Goal: Find specific page/section: Find specific page/section

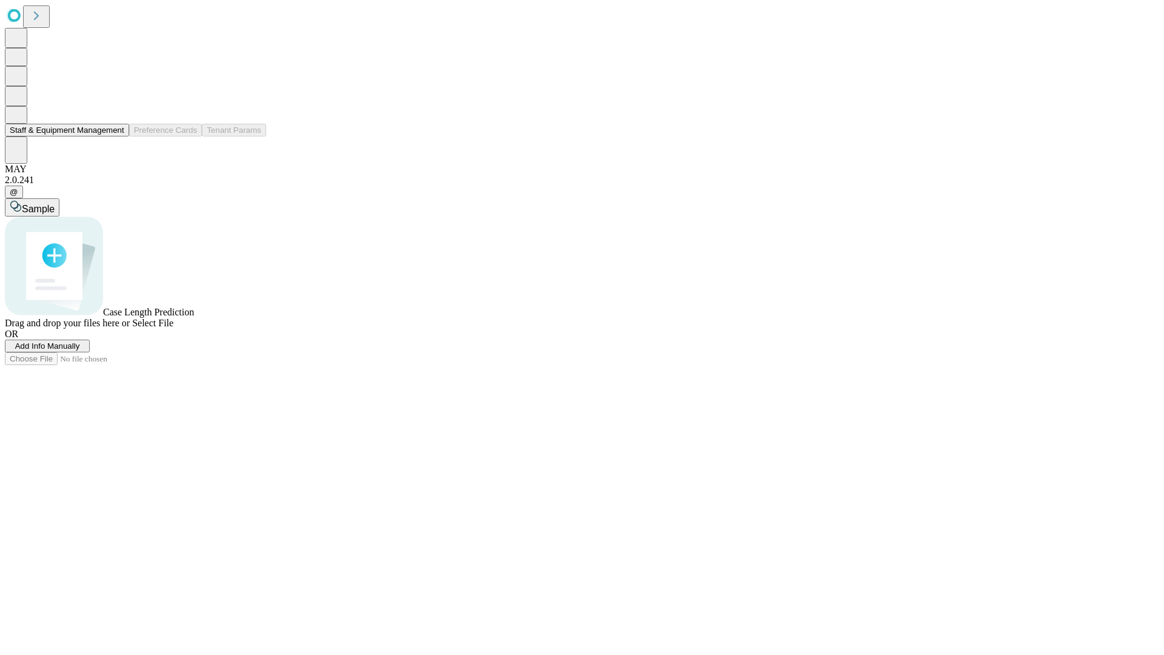
click at [116, 136] on button "Staff & Equipment Management" at bounding box center [67, 130] width 124 height 13
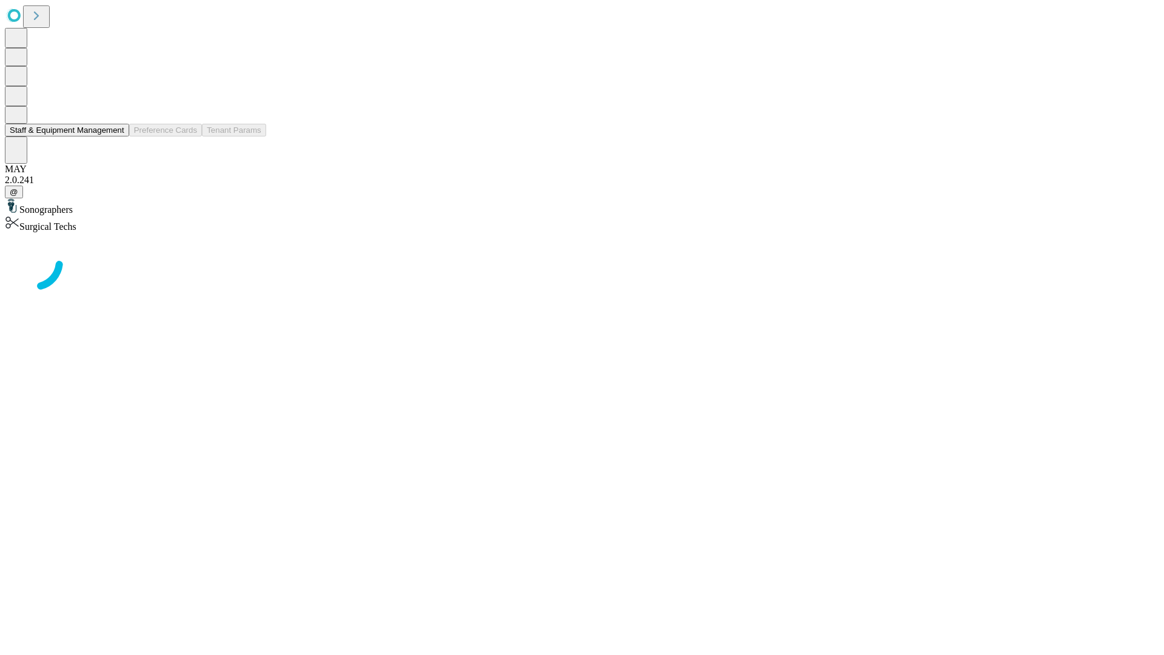
click at [116, 136] on button "Staff & Equipment Management" at bounding box center [67, 130] width 124 height 13
